Goal: Find specific page/section: Find specific page/section

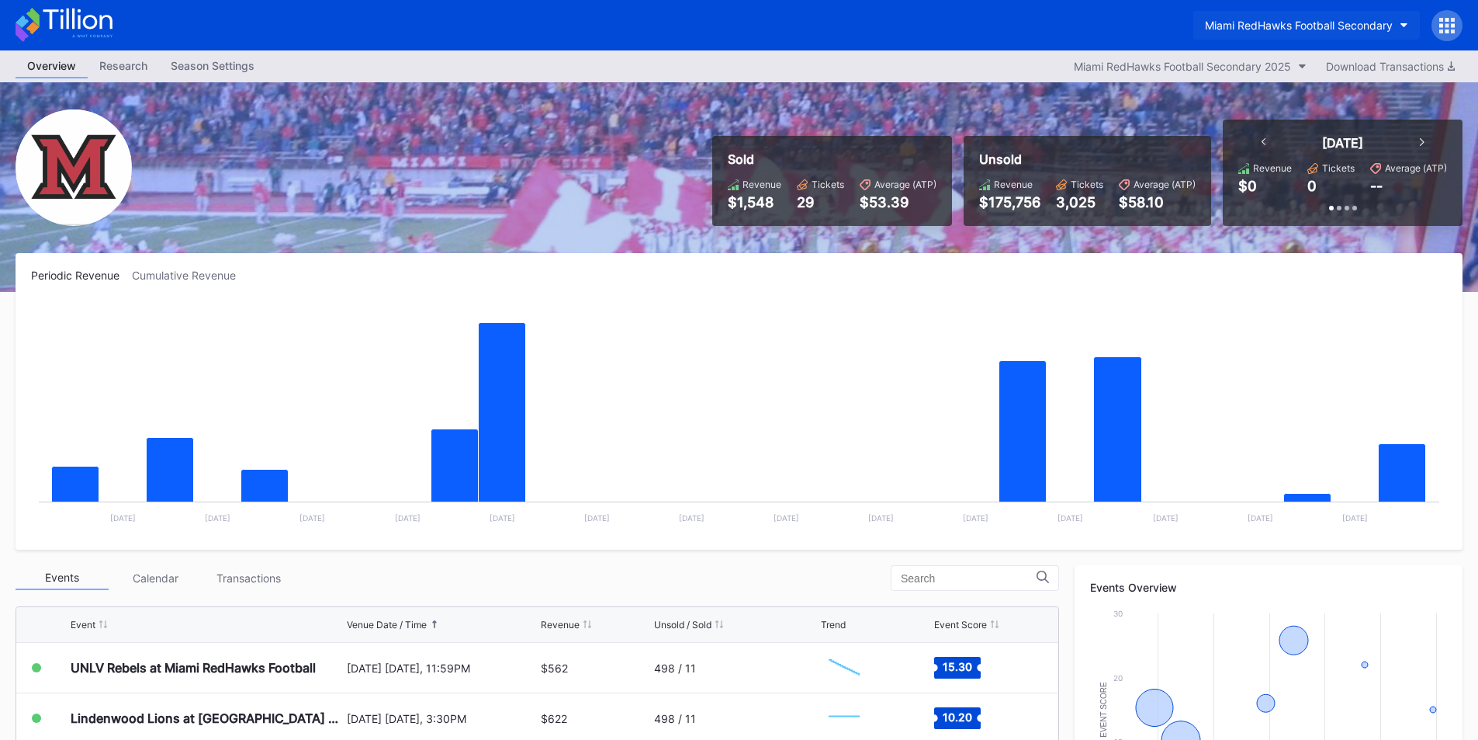
click at [1311, 23] on button "Miami RedHawks Football Secondary" at bounding box center [1306, 25] width 227 height 29
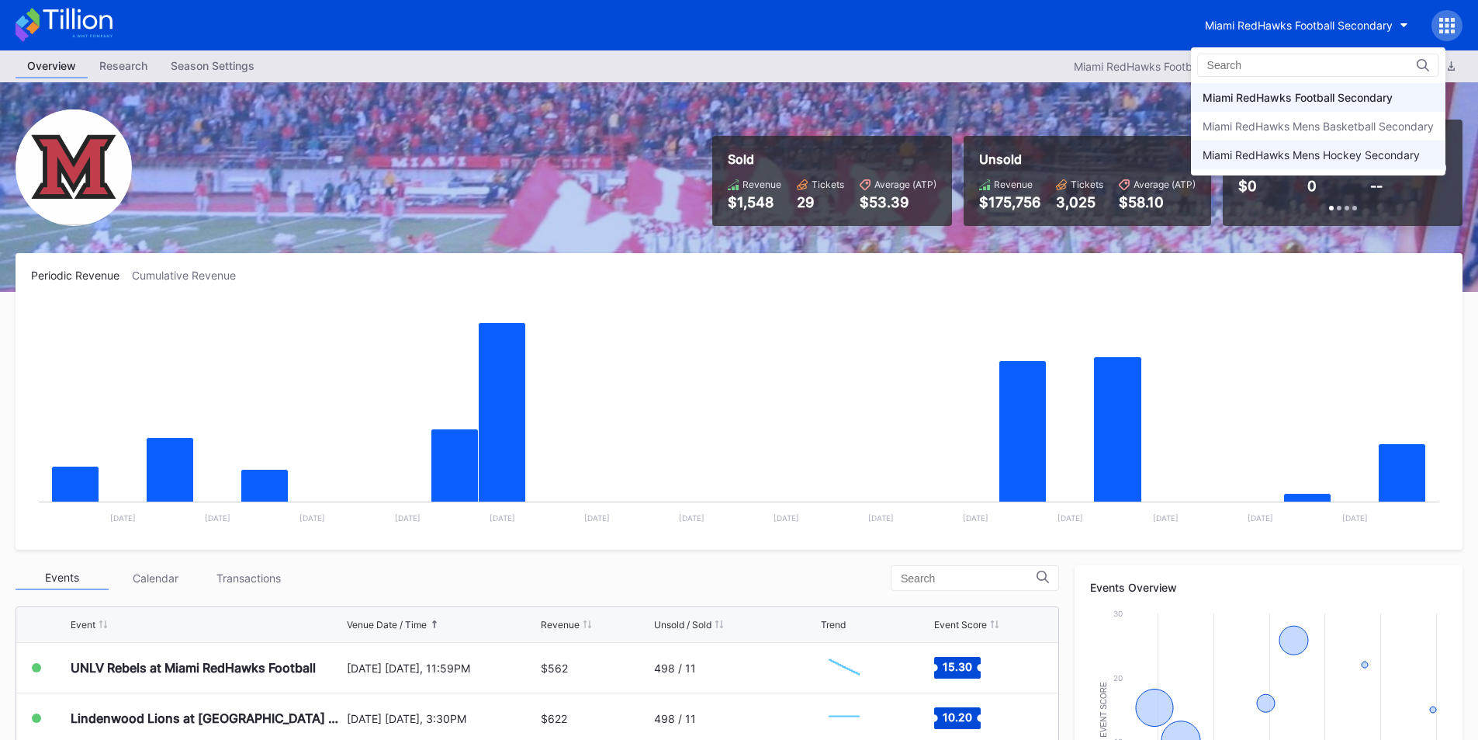
click at [1311, 148] on div "Miami RedHawks Mens Hockey Secondary" at bounding box center [1318, 154] width 255 height 29
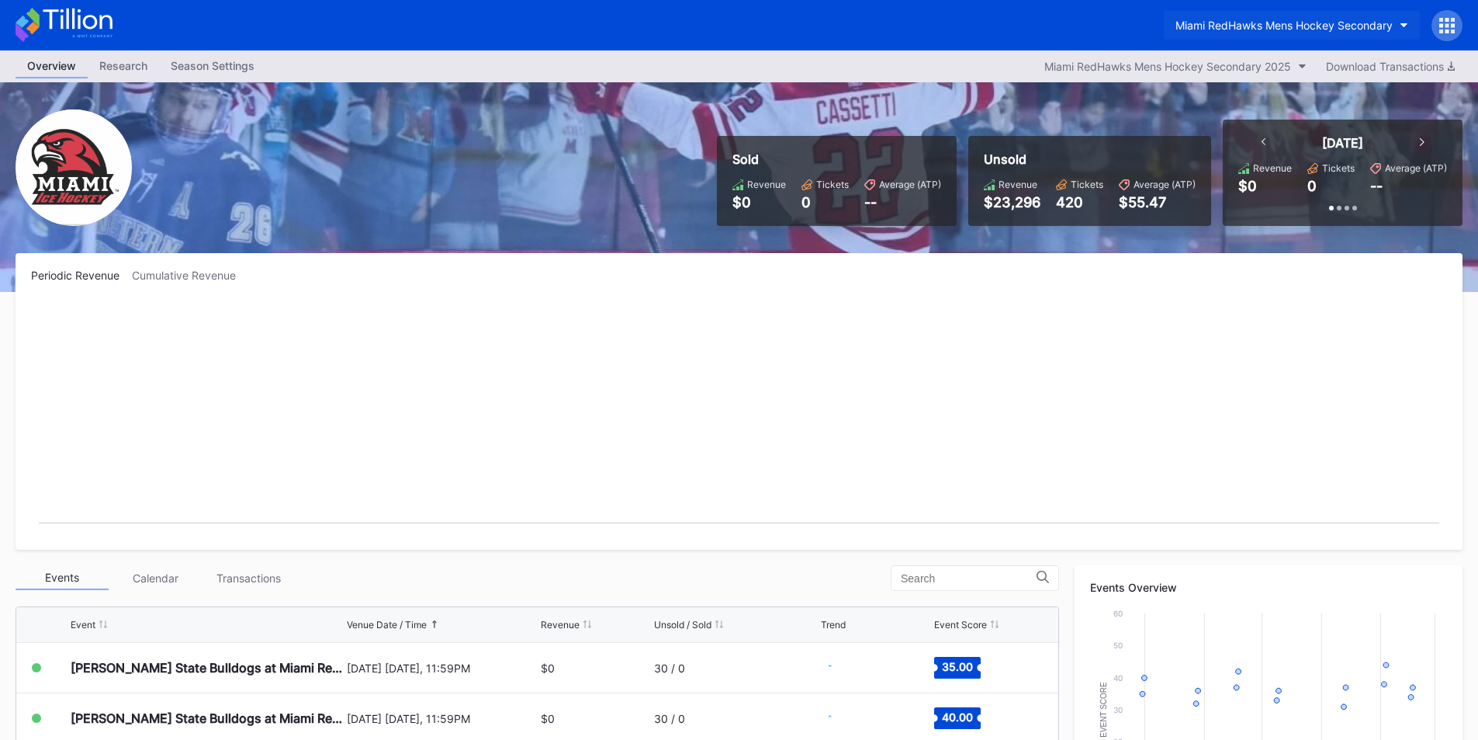
click at [1287, 21] on div "Miami RedHawks Mens Hockey Secondary" at bounding box center [1284, 25] width 217 height 13
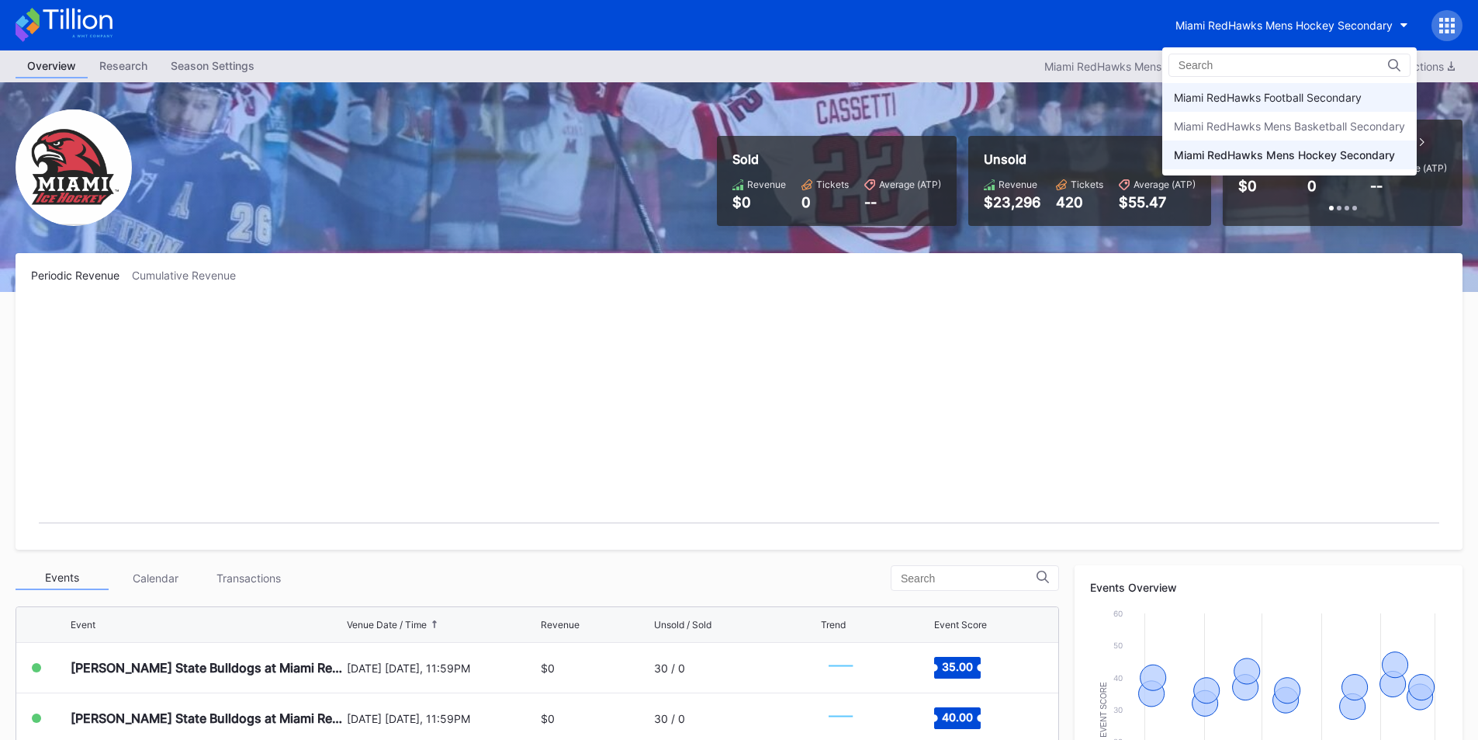
click at [1292, 89] on div "Miami RedHawks Football Secondary" at bounding box center [1289, 97] width 255 height 29
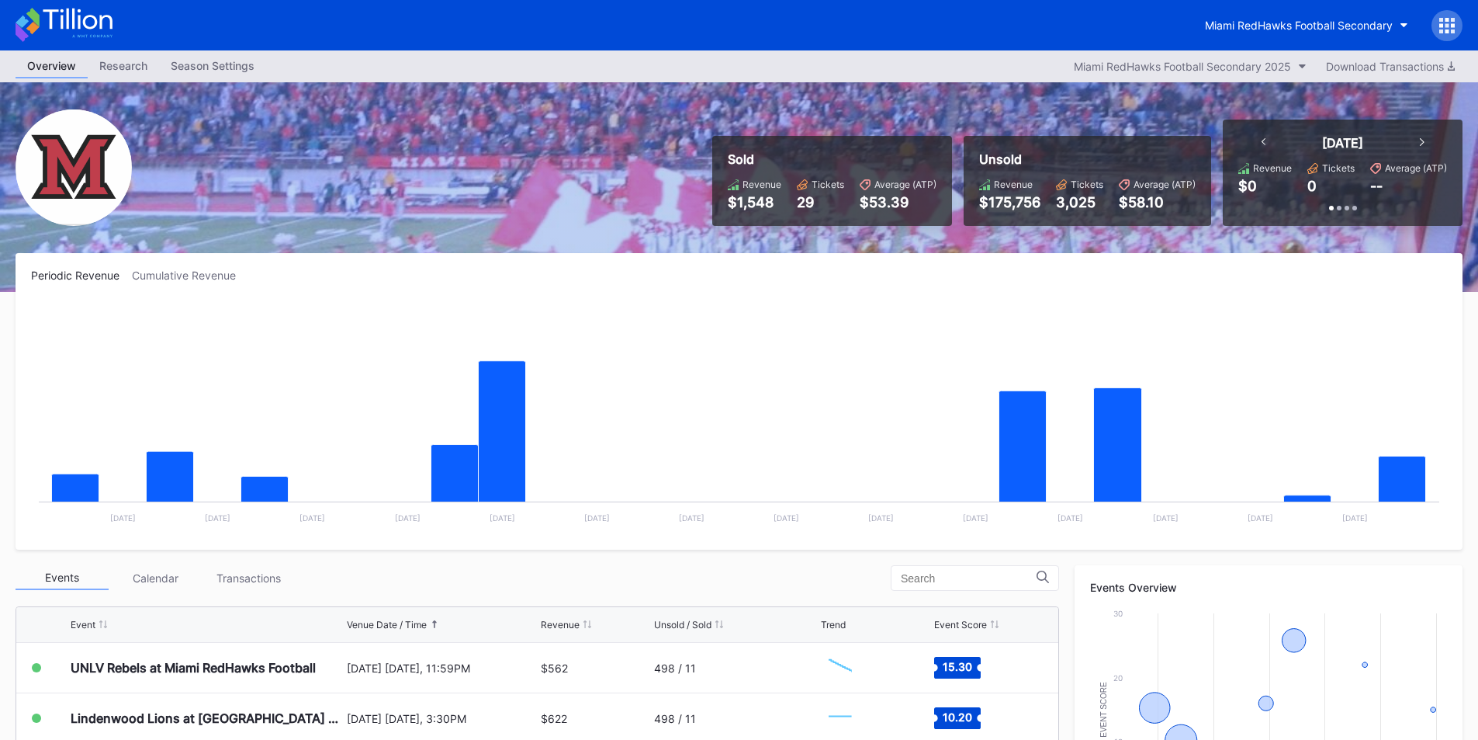
drag, startPoint x: 919, startPoint y: 255, endPoint x: 1156, endPoint y: 322, distance: 246.6
click at [920, 255] on div "Periodic Revenue Cumulative Revenue Created with Highcharts 11.2.0 Chart title …" at bounding box center [739, 401] width 1447 height 296
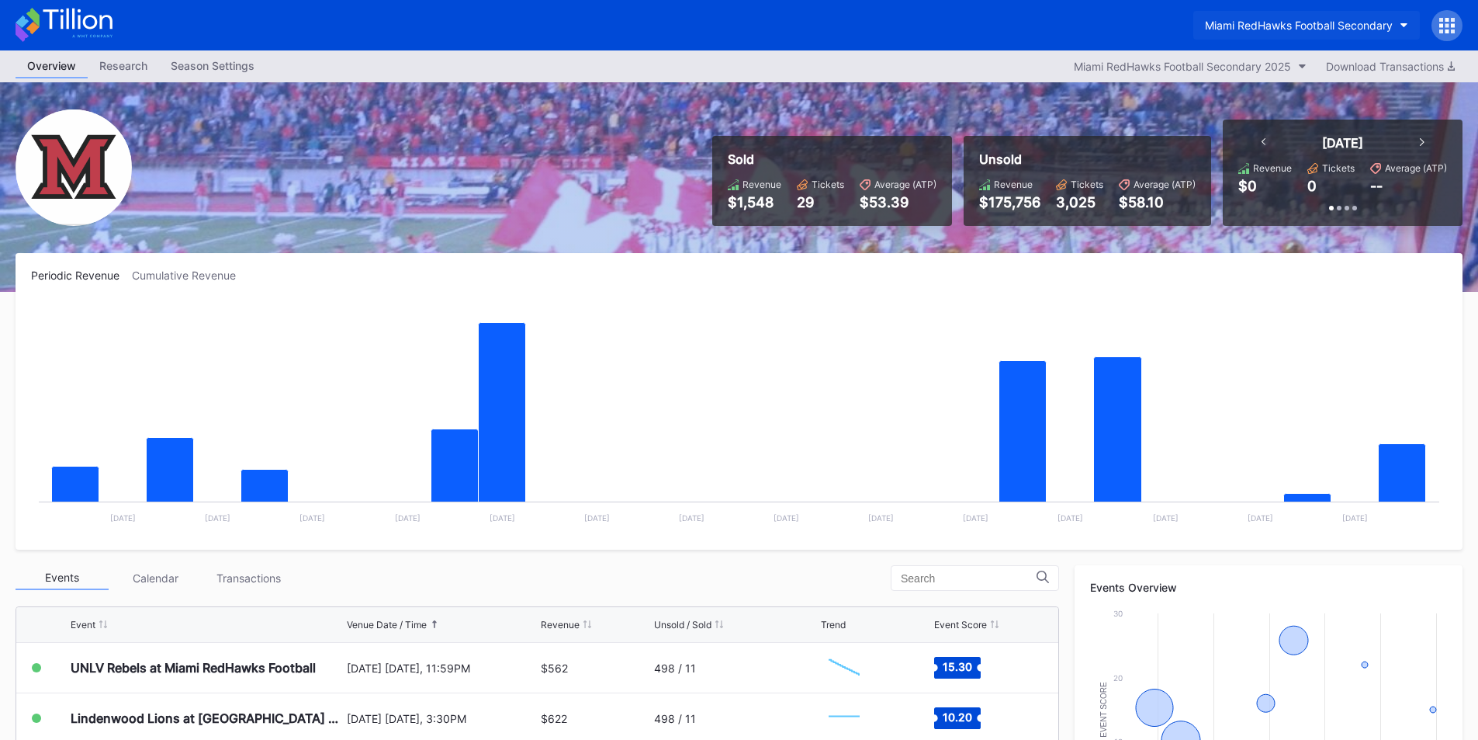
click at [1196, 29] on button "Miami RedHawks Football Secondary" at bounding box center [1306, 25] width 227 height 29
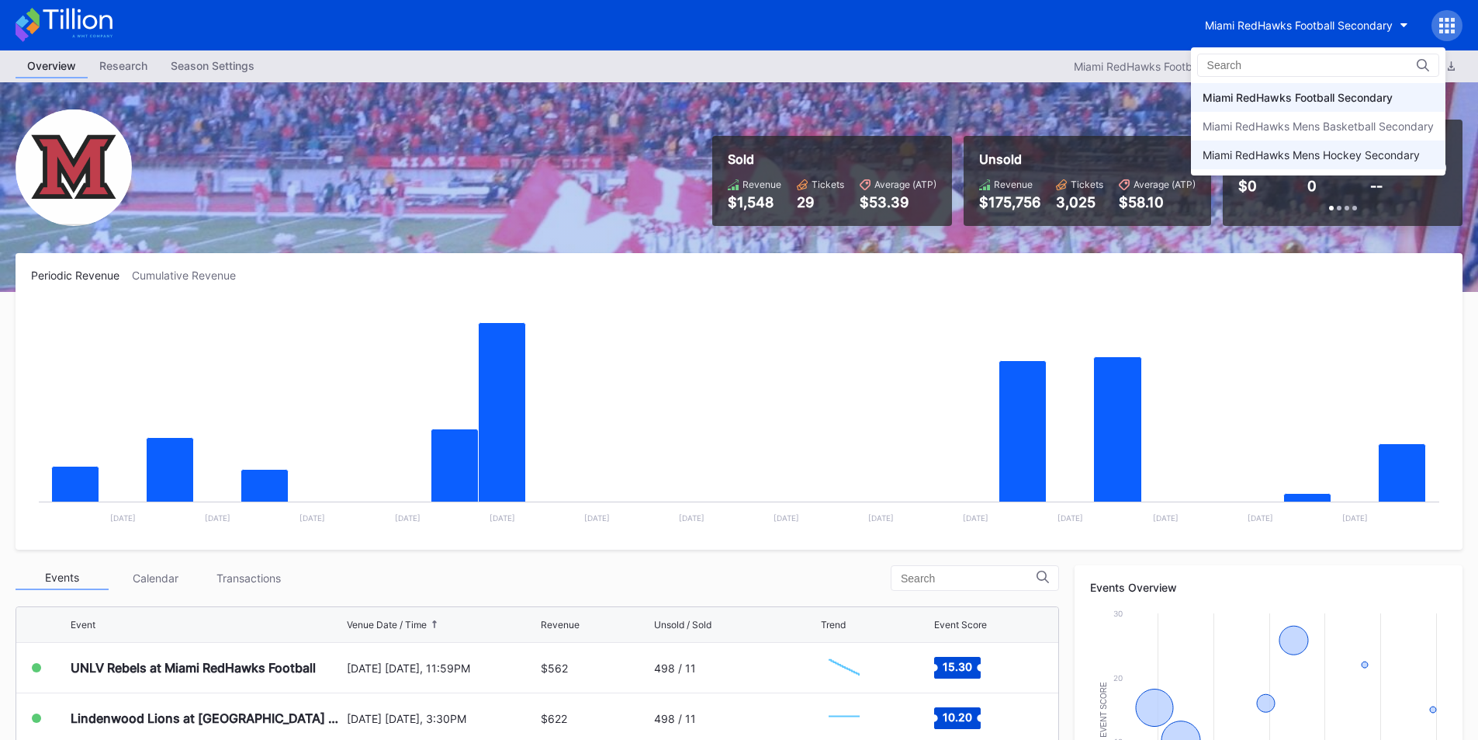
click at [1252, 164] on div "Miami RedHawks Mens Hockey Secondary" at bounding box center [1318, 154] width 255 height 29
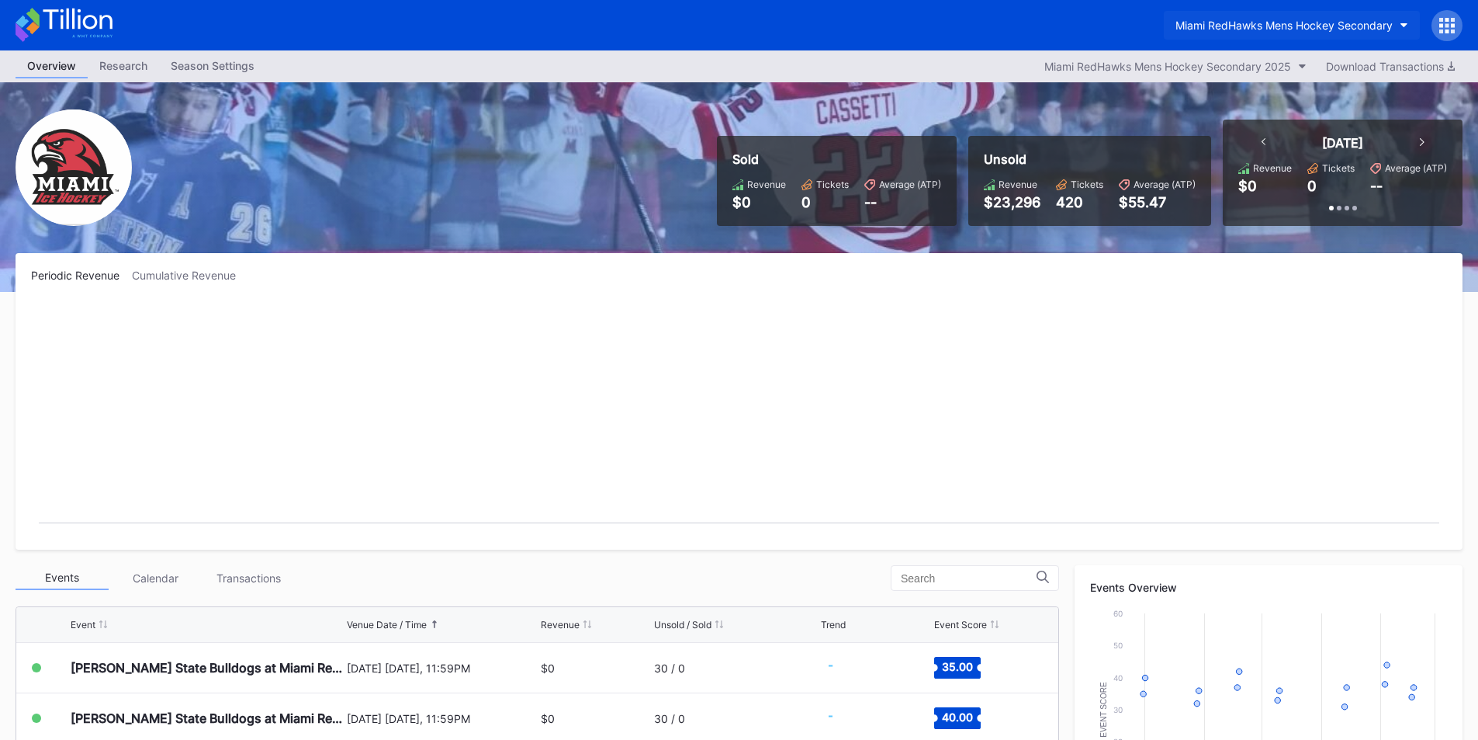
click at [1227, 19] on button "Miami RedHawks Mens Hockey Secondary" at bounding box center [1292, 25] width 256 height 29
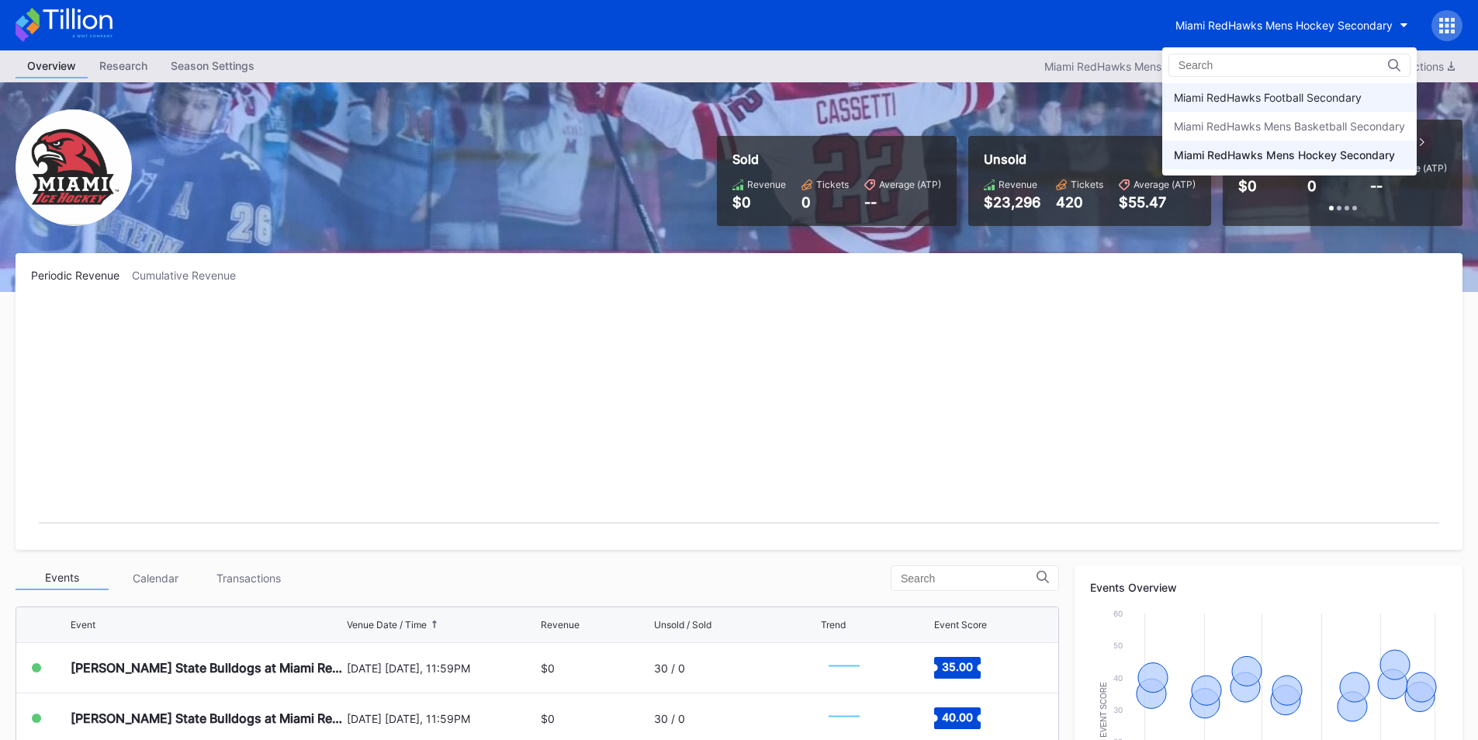
click at [1242, 97] on div "Miami RedHawks Football Secondary" at bounding box center [1268, 97] width 188 height 13
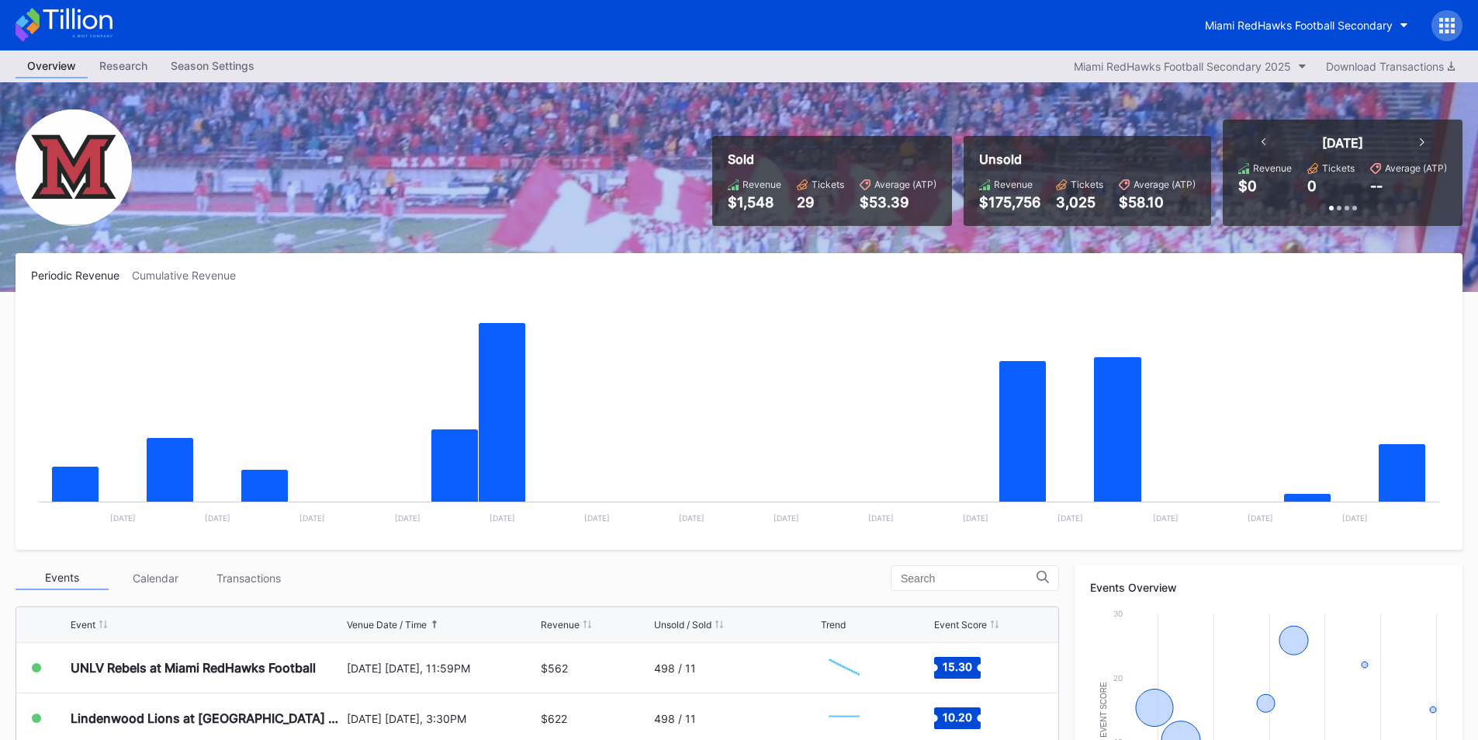
drag, startPoint x: 864, startPoint y: 49, endPoint x: 1169, endPoint y: 53, distance: 305.0
click at [1096, 50] on div "Miami RedHawks Football Secondary Overview Research Season Settings Miami RedHa…" at bounding box center [739, 586] width 1478 height 1173
click at [1146, 34] on div "Miami RedHawks Football Secondary" at bounding box center [739, 25] width 1478 height 50
click at [1280, 20] on div "Miami RedHawks Football Secondary" at bounding box center [1299, 25] width 188 height 13
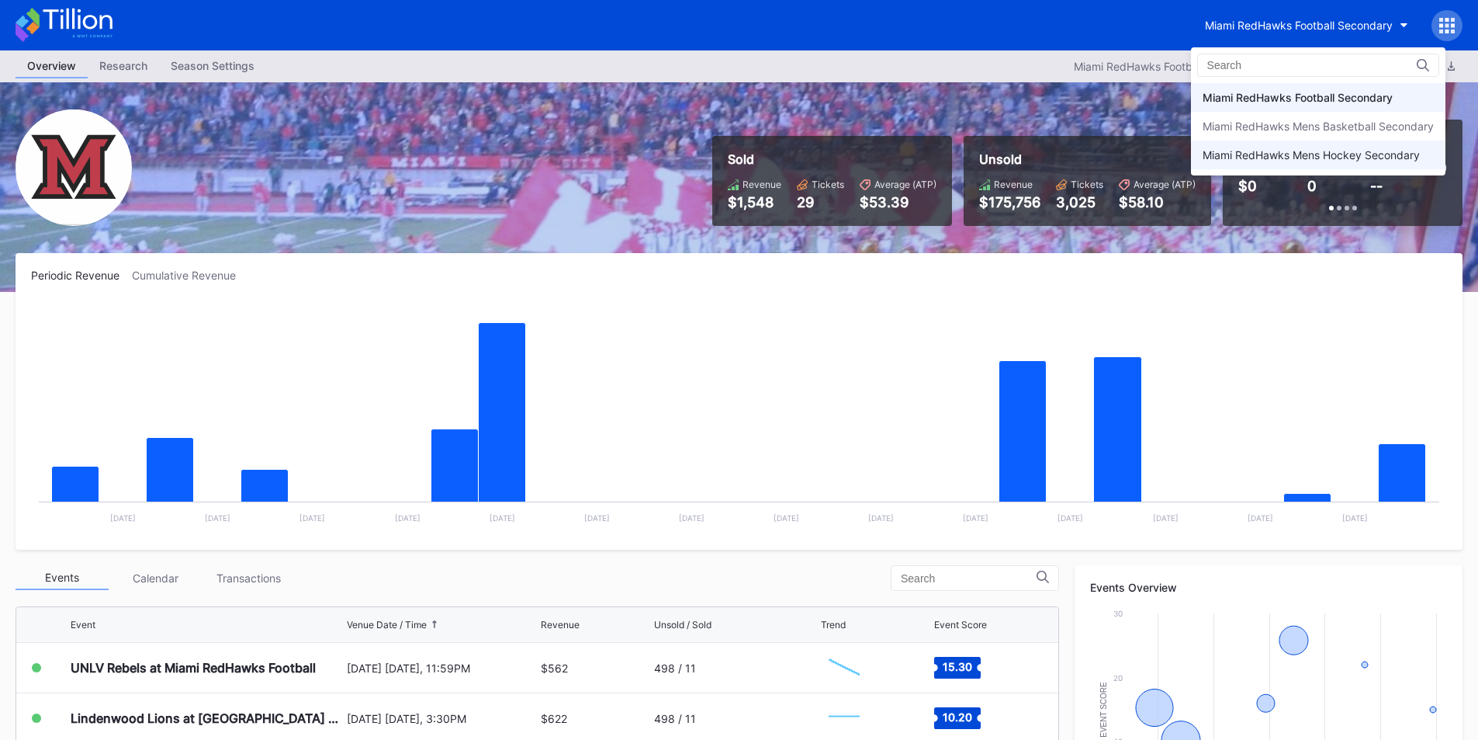
click at [1258, 150] on div "Miami RedHawks Mens Hockey Secondary" at bounding box center [1311, 154] width 217 height 13
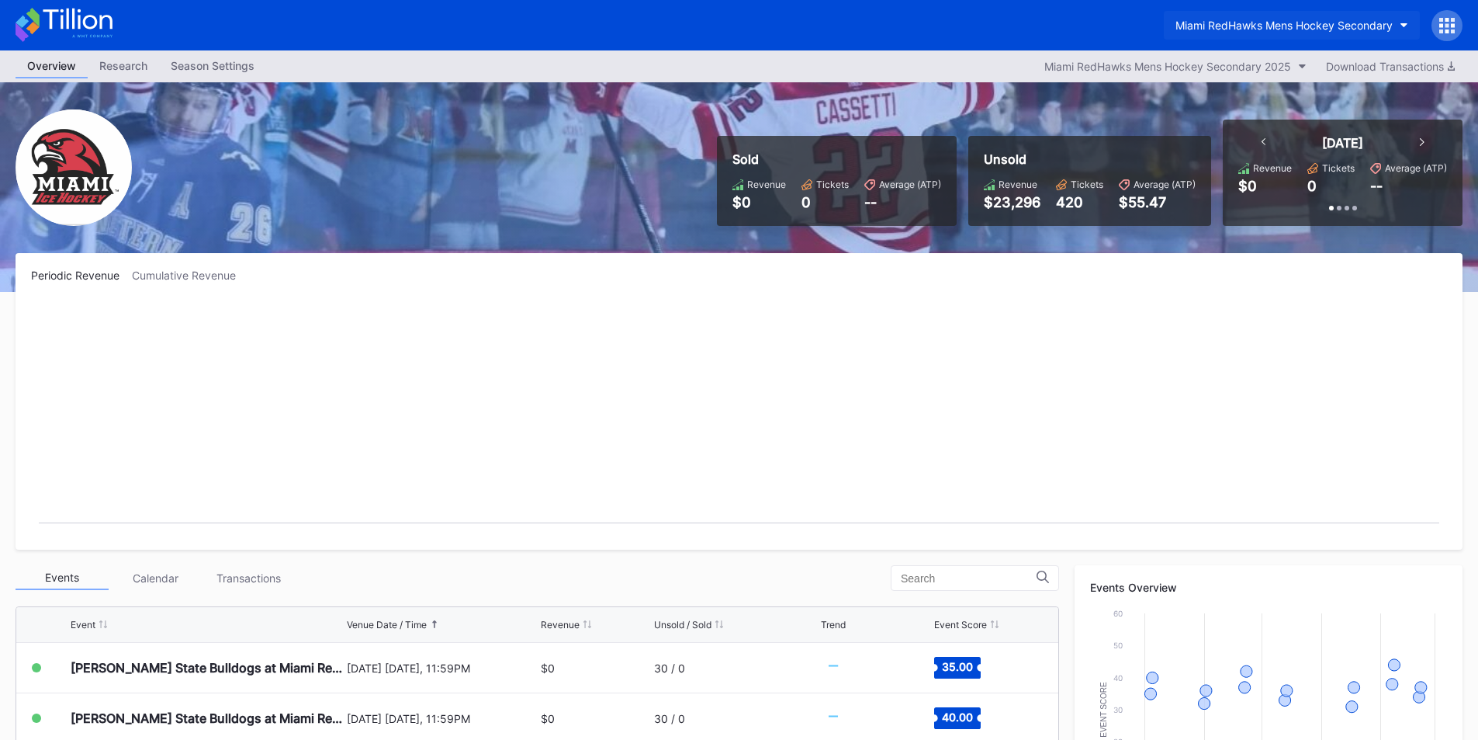
click at [1280, 26] on div "Miami RedHawks Mens Hockey Secondary" at bounding box center [1284, 25] width 217 height 13
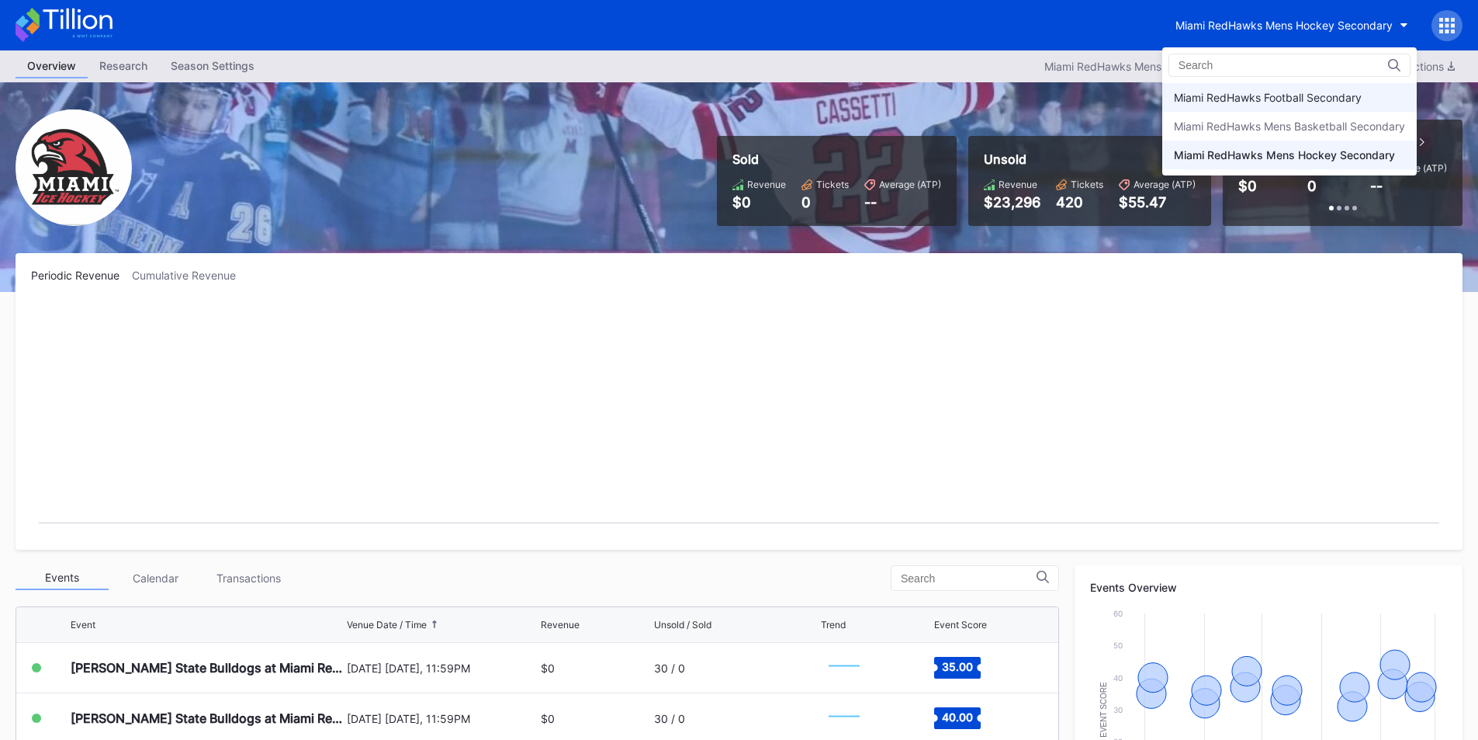
click at [1287, 91] on div "Miami RedHawks Football Secondary" at bounding box center [1268, 97] width 188 height 13
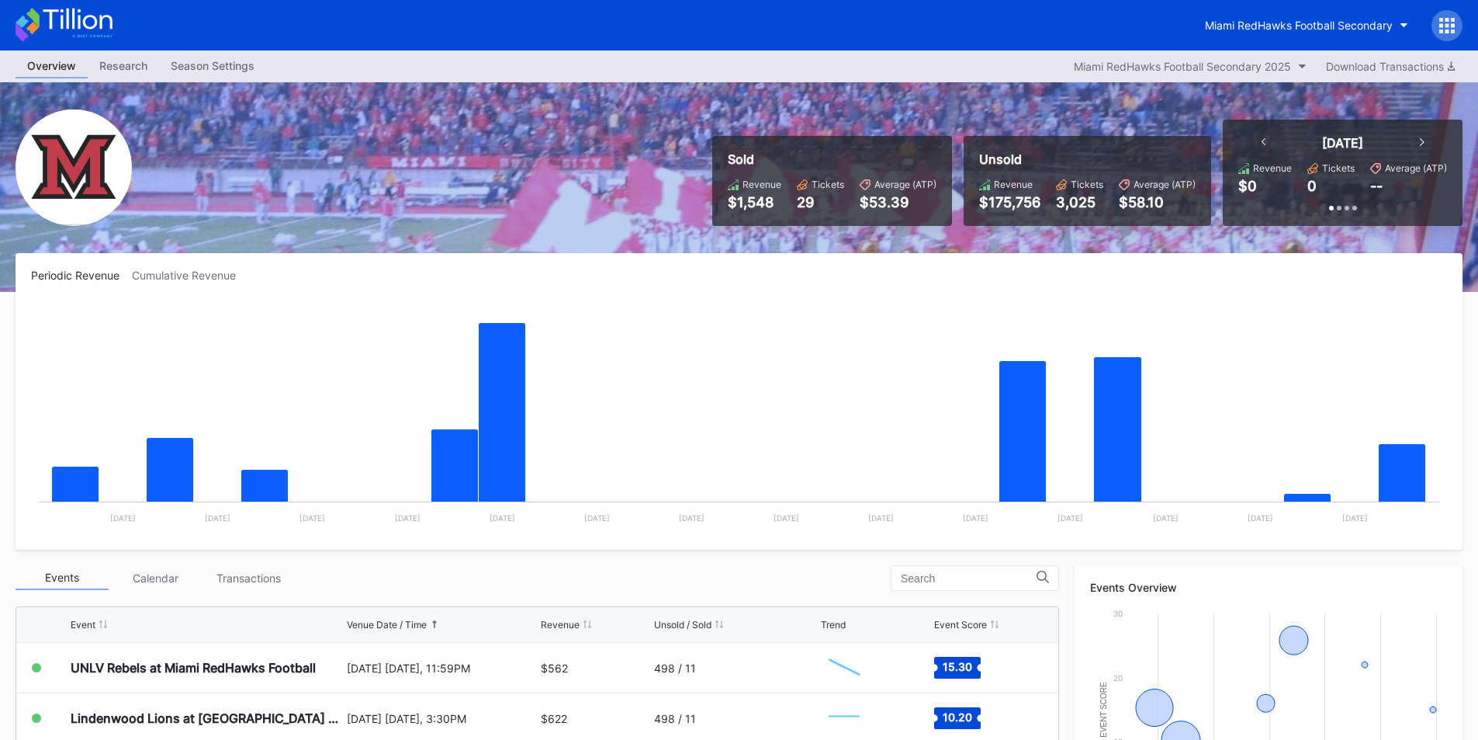
click at [868, 43] on div "Miami RedHawks Football Secondary" at bounding box center [739, 25] width 1478 height 50
